Goal: Navigation & Orientation: Find specific page/section

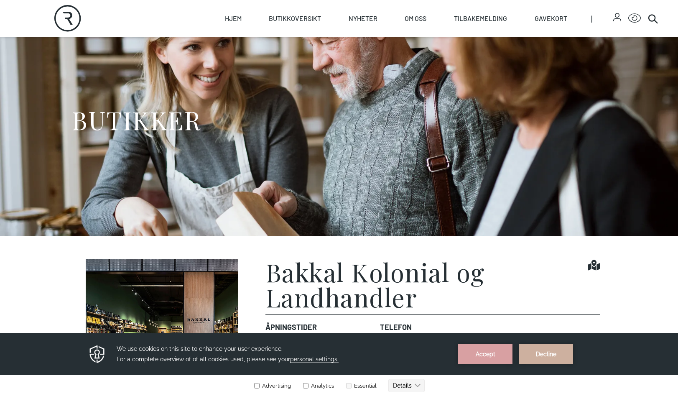
scroll to position [89, 0]
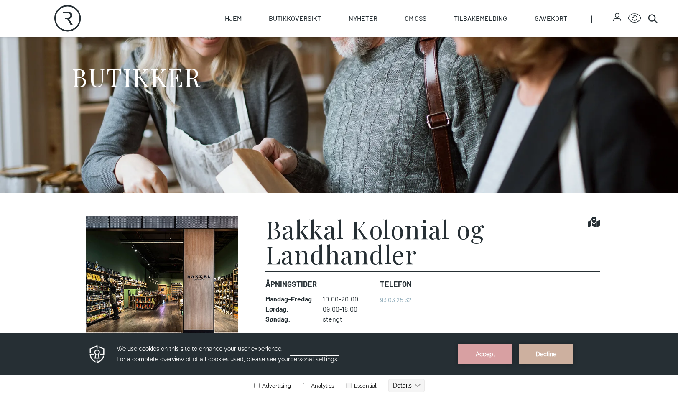
click at [309, 361] on span "personal settings." at bounding box center [314, 359] width 49 height 7
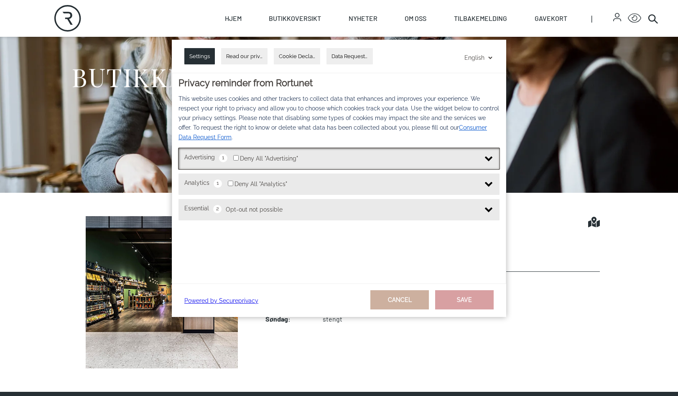
click at [489, 158] on img at bounding box center [489, 157] width 8 height 8
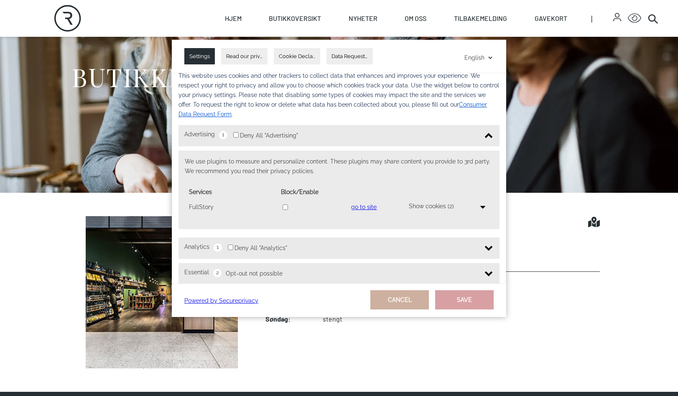
scroll to position [32, 0]
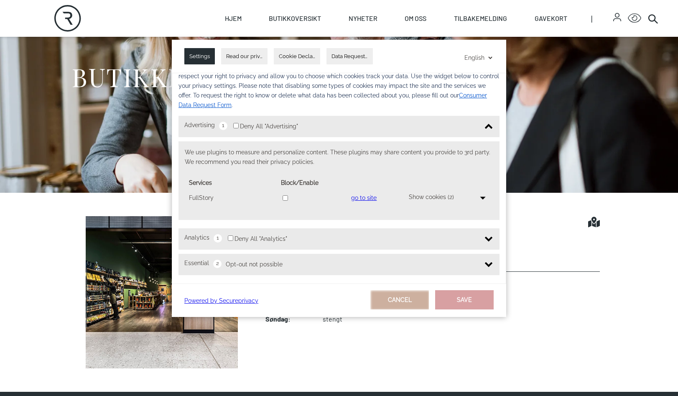
click at [410, 303] on button "Cancel" at bounding box center [399, 299] width 59 height 19
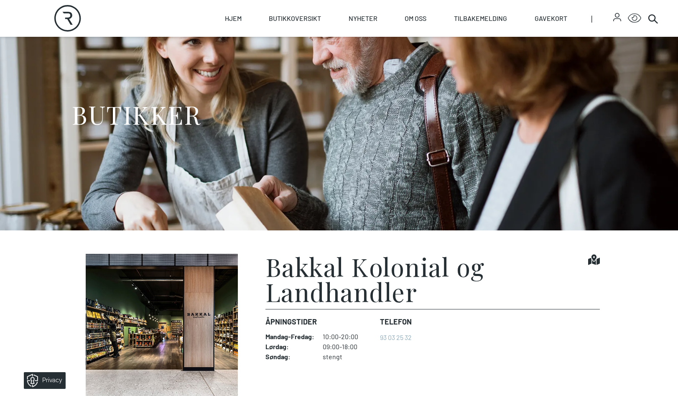
scroll to position [0, 0]
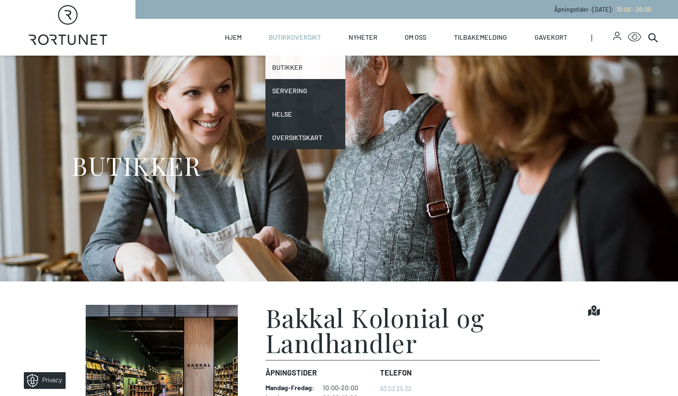
click at [278, 69] on link "Butikker" at bounding box center [306, 67] width 80 height 23
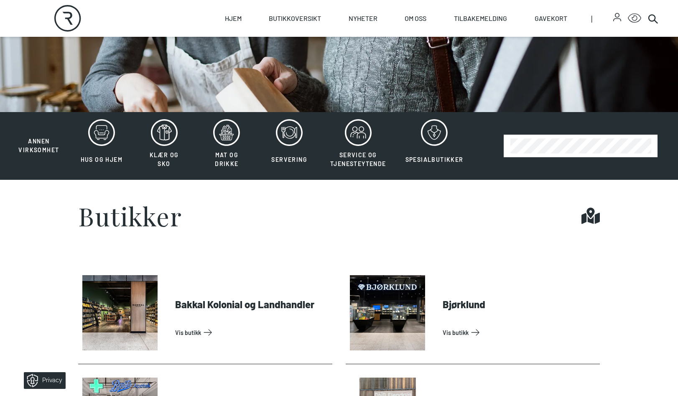
scroll to position [271, 0]
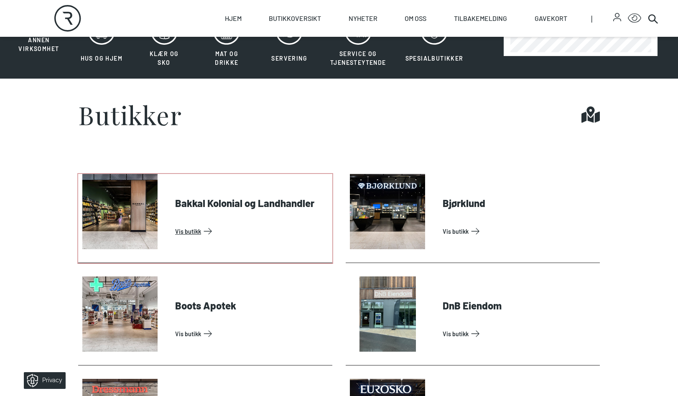
click at [197, 232] on link "Vis butikk" at bounding box center [252, 231] width 154 height 13
